Goal: Communication & Community: Answer question/provide support

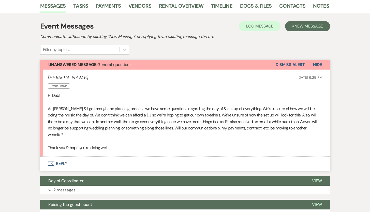
click at [58, 156] on button "Envelope Reply" at bounding box center [185, 163] width 290 height 14
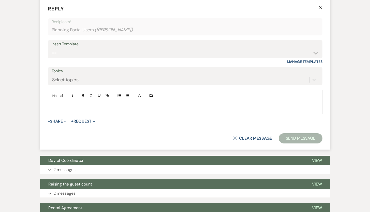
scroll to position [243, 0]
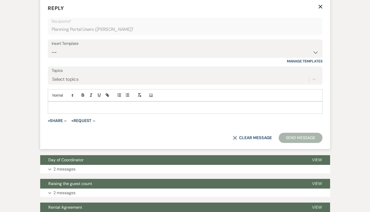
click at [107, 105] on p at bounding box center [185, 108] width 266 height 6
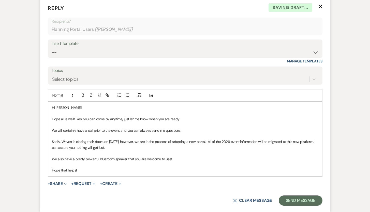
click at [78, 167] on p "Hope that helpsI" at bounding box center [185, 170] width 266 height 6
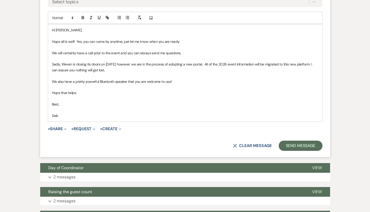
scroll to position [321, 0]
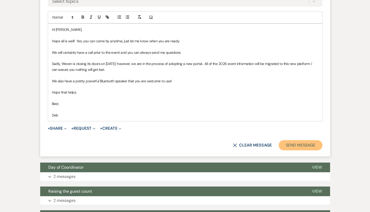
click at [310, 140] on button "Send Message" at bounding box center [300, 145] width 43 height 10
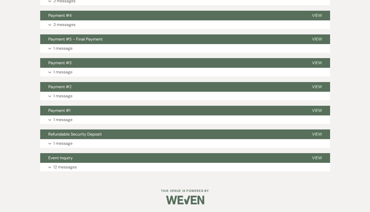
scroll to position [442, 0]
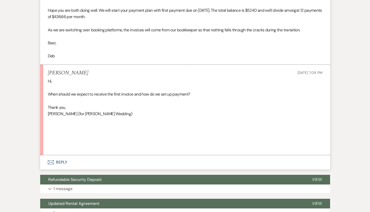
scroll to position [179, 0]
click at [60, 159] on button "Envelope Reply" at bounding box center [185, 162] width 290 height 14
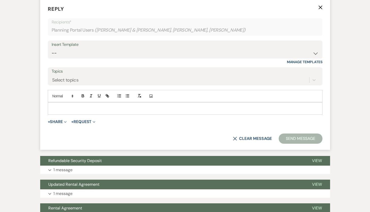
scroll to position [336, 0]
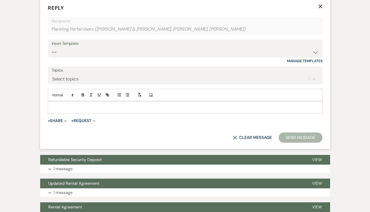
click at [175, 109] on p at bounding box center [185, 107] width 266 height 6
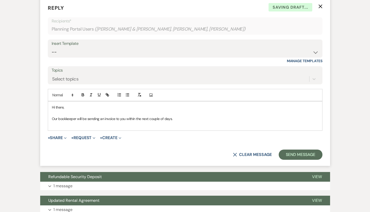
click at [173, 118] on p "Our bookkeeper will be sending an invoice to you within the next couple of days." at bounding box center [185, 119] width 266 height 6
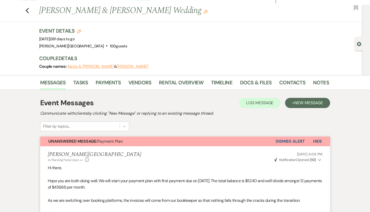
scroll to position [11, 0]
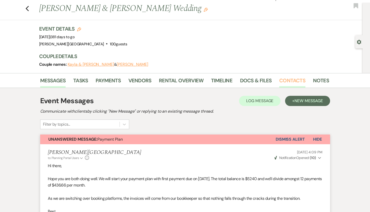
click at [285, 81] on link "Contacts" at bounding box center [292, 81] width 26 height 11
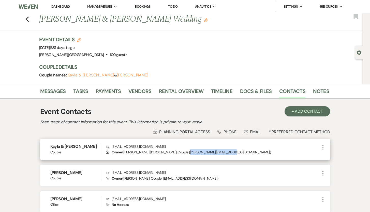
drag, startPoint x: 225, startPoint y: 152, endPoint x: 183, endPoint y: 151, distance: 42.0
click at [183, 151] on p "Lock Owner ( [PERSON_NAME] [PERSON_NAME] | Couple | [PERSON_NAME][EMAIL_ADDRESS…" at bounding box center [213, 152] width 214 height 6
copy p "[PERSON_NAME][EMAIL_ADDRESS][DOMAIN_NAME]"
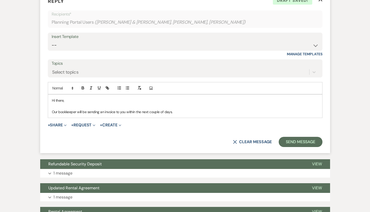
scroll to position [349, 0]
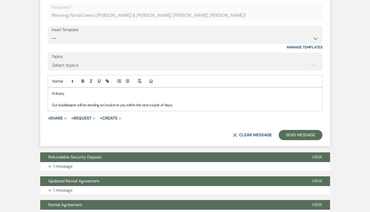
click at [179, 105] on p "Our bookkeeper will be sending an invoice to you within the next couple of days." at bounding box center [185, 105] width 266 height 6
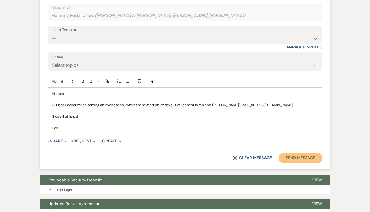
click at [301, 156] on button "Send Message" at bounding box center [300, 158] width 43 height 10
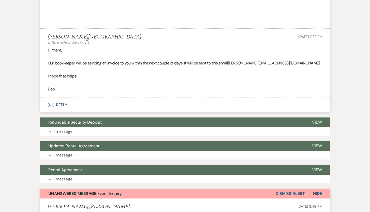
scroll to position [308, 0]
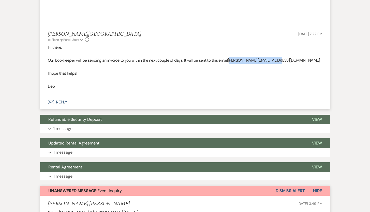
drag, startPoint x: 282, startPoint y: 61, endPoint x: 233, endPoint y: 58, distance: 49.4
click at [233, 58] on p "Our bookkeeper will be sending an invoice to you within the next couple of days…" at bounding box center [185, 60] width 275 height 7
copy span "riedman.myros@gmail.com"
click at [298, 66] on p at bounding box center [185, 66] width 275 height 7
drag, startPoint x: 288, startPoint y: 60, endPoint x: 232, endPoint y: 60, distance: 56.2
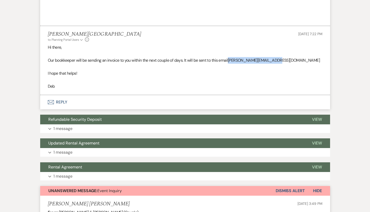
click at [232, 60] on p "Our bookkeeper will be sending an invoice to you within the next couple of days…" at bounding box center [185, 60] width 275 height 7
copy span "[PERSON_NAME][EMAIL_ADDRESS][DOMAIN_NAME]"
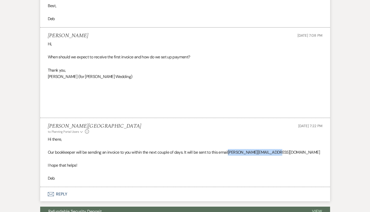
scroll to position [0, 0]
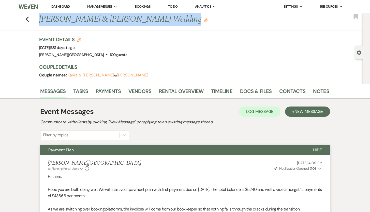
drag, startPoint x: 173, startPoint y: 20, endPoint x: 42, endPoint y: 15, distance: 131.0
click at [42, 15] on h1 "Kayla Myros & Daniel Friedman Wedding Edit" at bounding box center [153, 19] width 228 height 12
copy h1 "[PERSON_NAME] & [PERSON_NAME] Wedding"
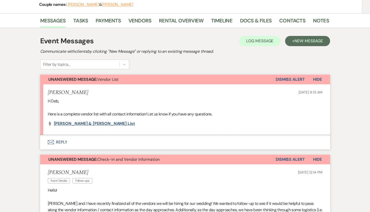
click at [78, 123] on span "Ryan & Anna Vendor List" at bounding box center [94, 123] width 81 height 5
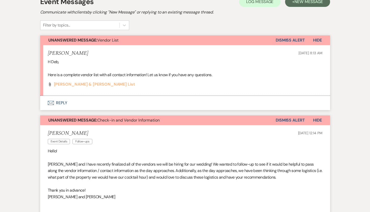
scroll to position [112, 0]
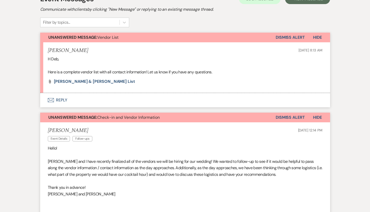
click at [60, 99] on button "Envelope Reply" at bounding box center [185, 100] width 290 height 14
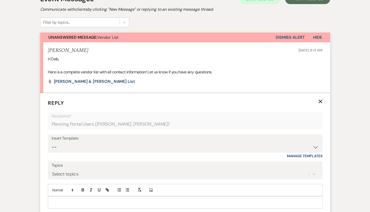
click at [67, 201] on p at bounding box center [185, 202] width 266 height 6
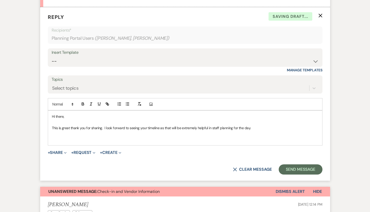
scroll to position [226, 0]
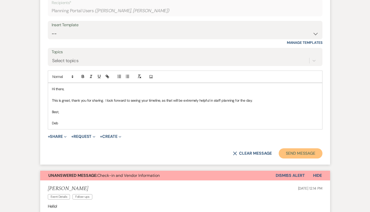
click at [295, 155] on button "Send Message" at bounding box center [300, 153] width 43 height 10
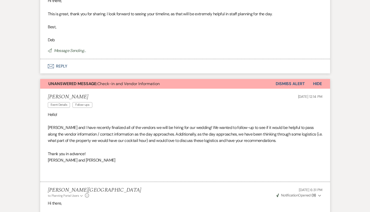
scroll to position [305, 0]
